Goal: Information Seeking & Learning: Check status

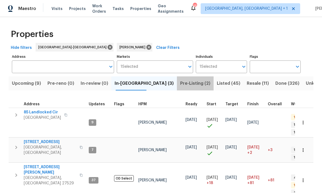
click at [177, 79] on button "Pre-Listing (2)" at bounding box center [195, 83] width 37 height 14
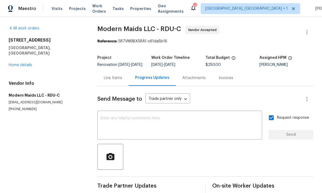
click at [26, 63] on link "Home details" at bounding box center [20, 65] width 23 height 4
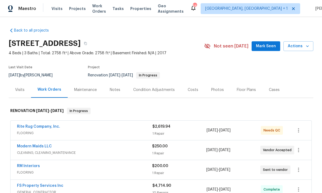
click at [40, 147] on link "Modern Maids LLC" at bounding box center [34, 146] width 35 height 4
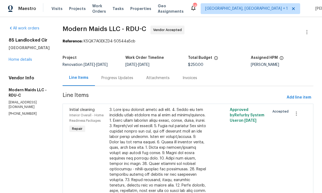
click at [123, 79] on div "Progress Updates" at bounding box center [117, 77] width 32 height 5
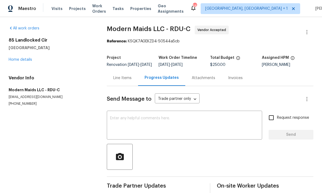
click at [19, 60] on link "Home details" at bounding box center [20, 60] width 23 height 4
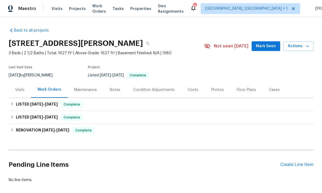
click at [115, 91] on div "Notes" at bounding box center [115, 89] width 11 height 5
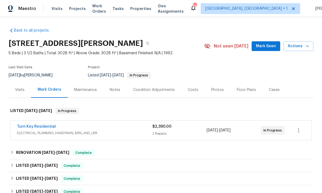
click at [38, 126] on link "Turn Key Residential" at bounding box center [36, 126] width 39 height 4
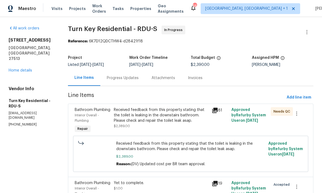
click at [127, 79] on div "Progress Updates" at bounding box center [123, 77] width 32 height 5
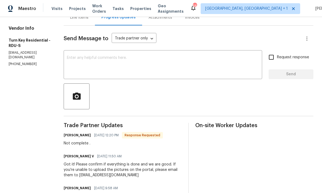
scroll to position [79, 0]
